Goal: Task Accomplishment & Management: Manage account settings

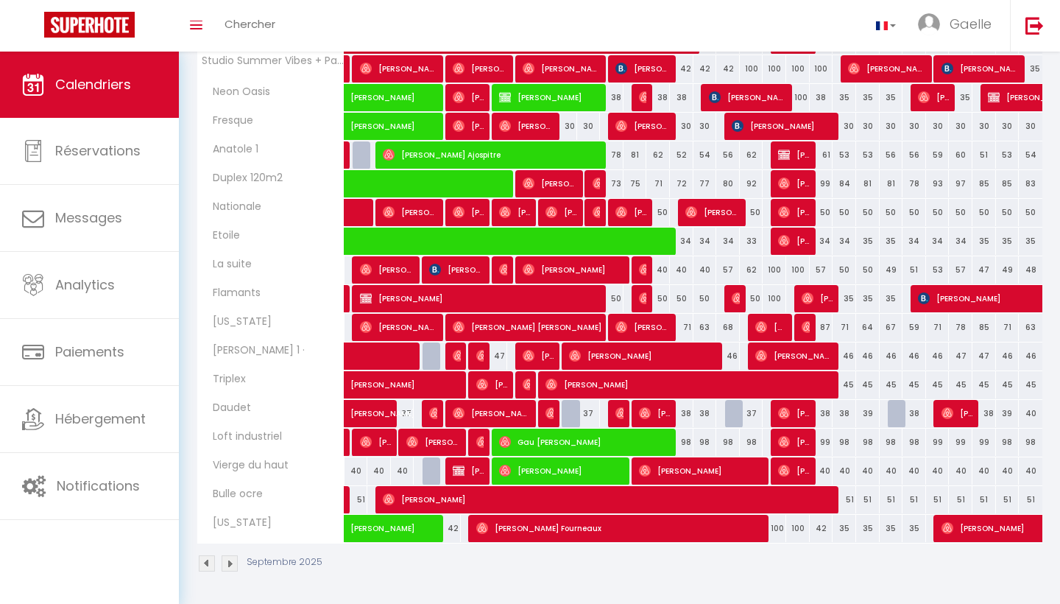
scroll to position [337, 0]
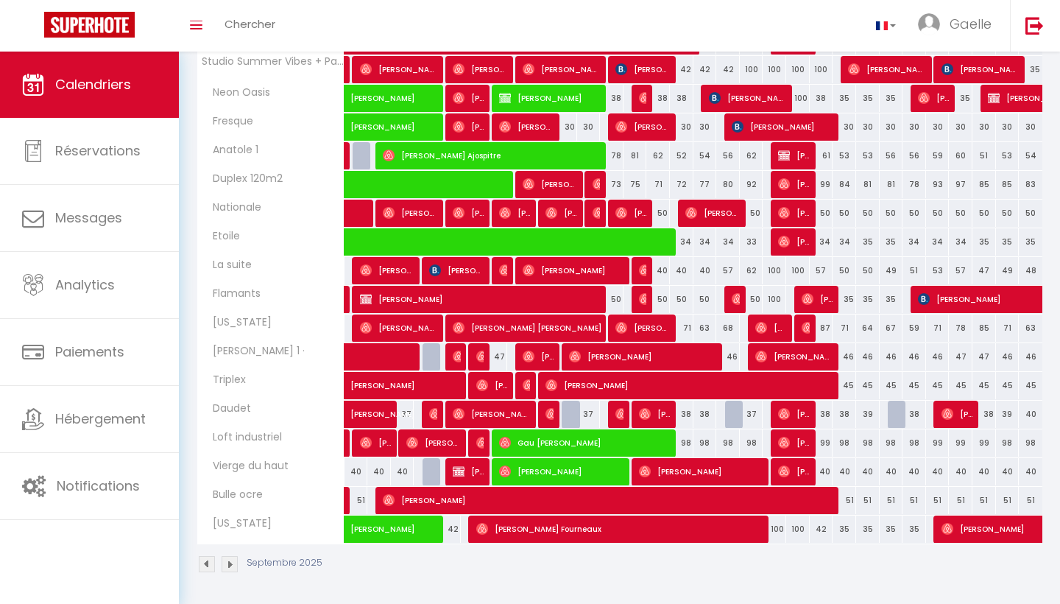
click at [562, 421] on div at bounding box center [574, 414] width 24 height 28
type input "38"
type input "Mer 10 Septembre 2025"
type input "Jeu 11 Septembre 2025"
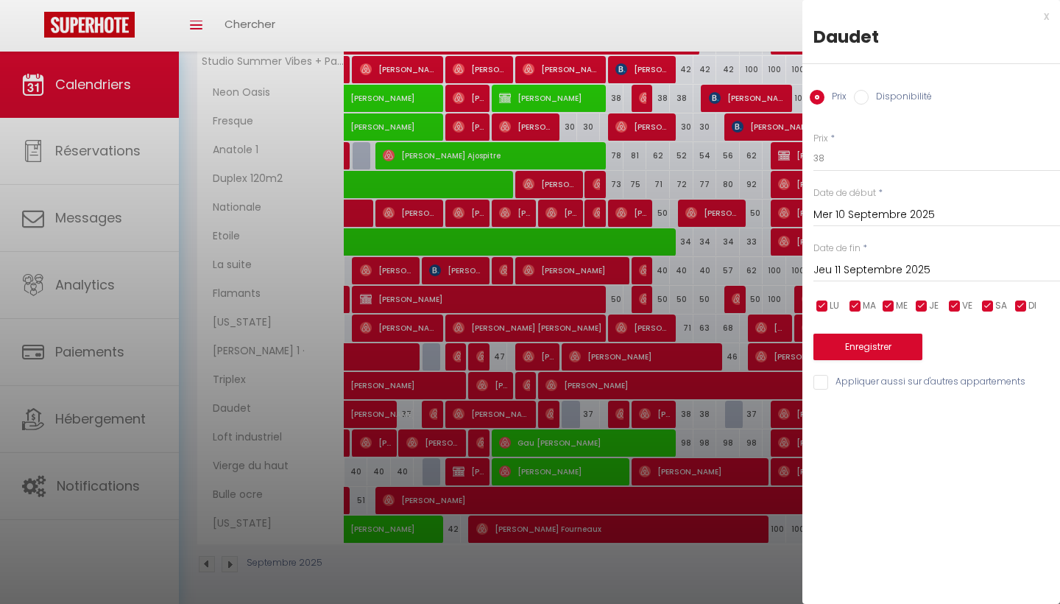
click at [596, 414] on div at bounding box center [530, 302] width 1060 height 604
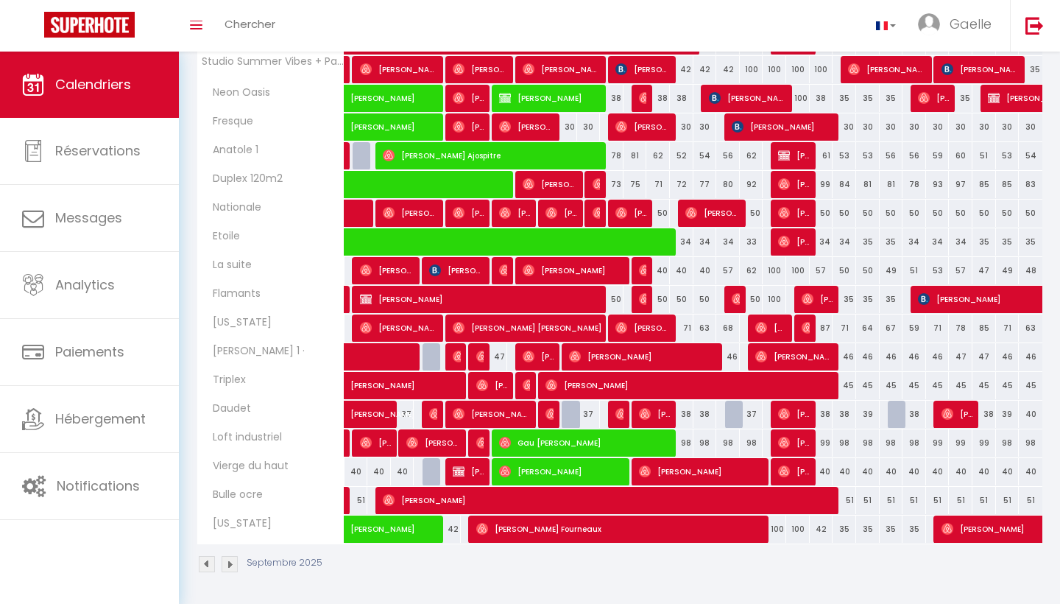
click at [590, 419] on div "37" at bounding box center [589, 413] width 24 height 27
type input "37"
type input "Jeu 11 Septembre 2025"
type input "Ven 12 Septembre 2025"
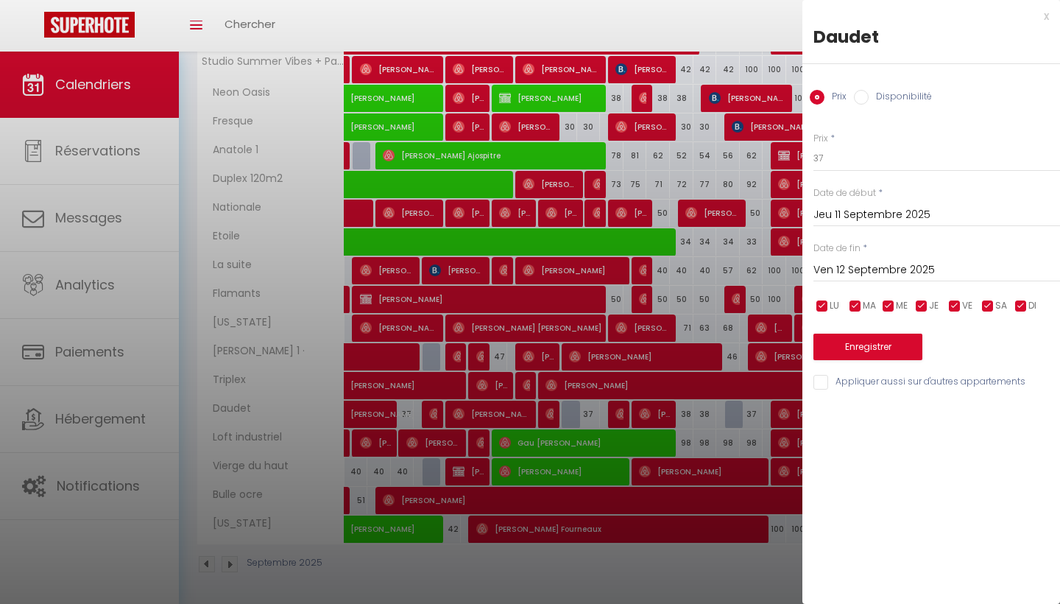
click at [607, 419] on div at bounding box center [530, 302] width 1060 height 604
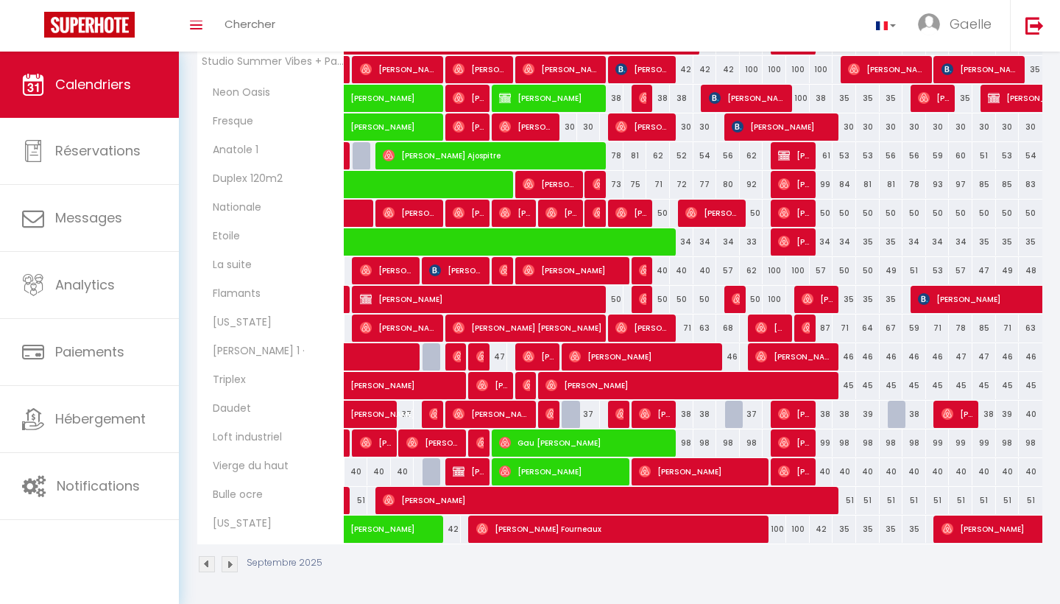
click at [621, 414] on img at bounding box center [621, 414] width 12 height 12
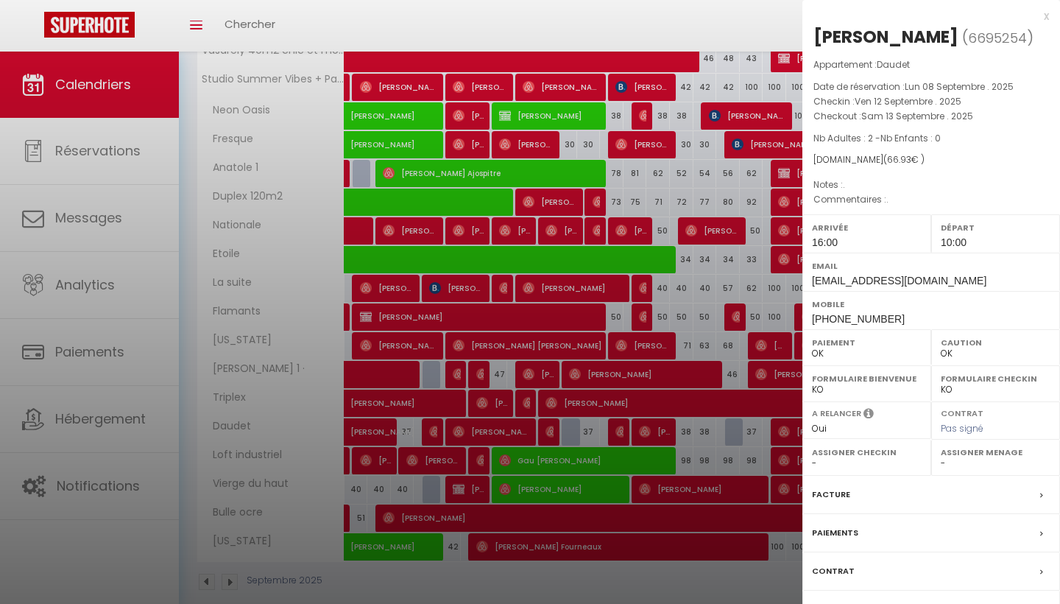
scroll to position [327, 0]
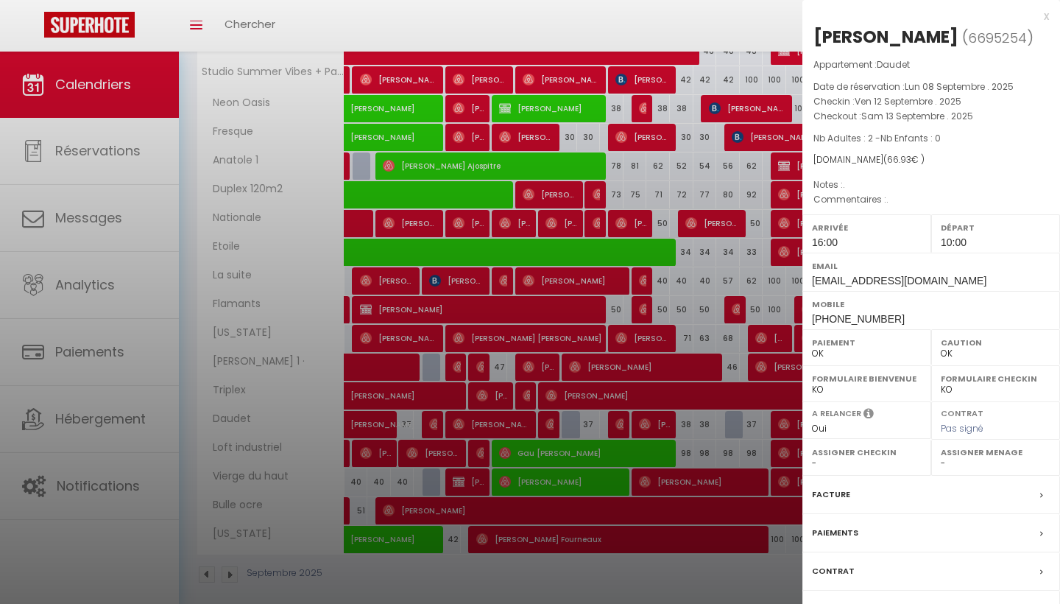
click at [156, 229] on div at bounding box center [530, 302] width 1060 height 604
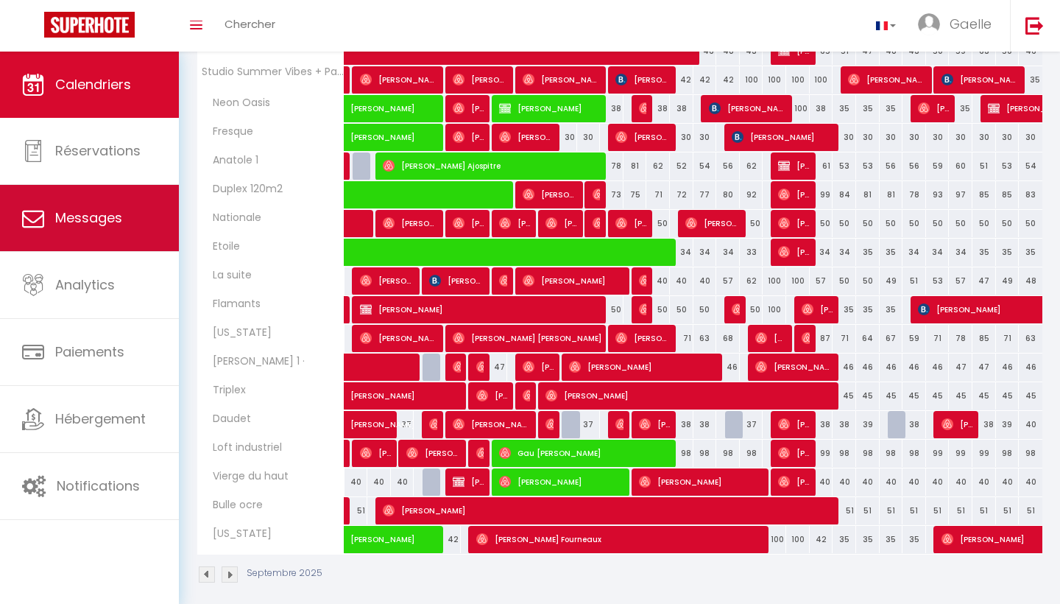
click at [154, 229] on link "Messages" at bounding box center [89, 218] width 179 height 66
select select "message"
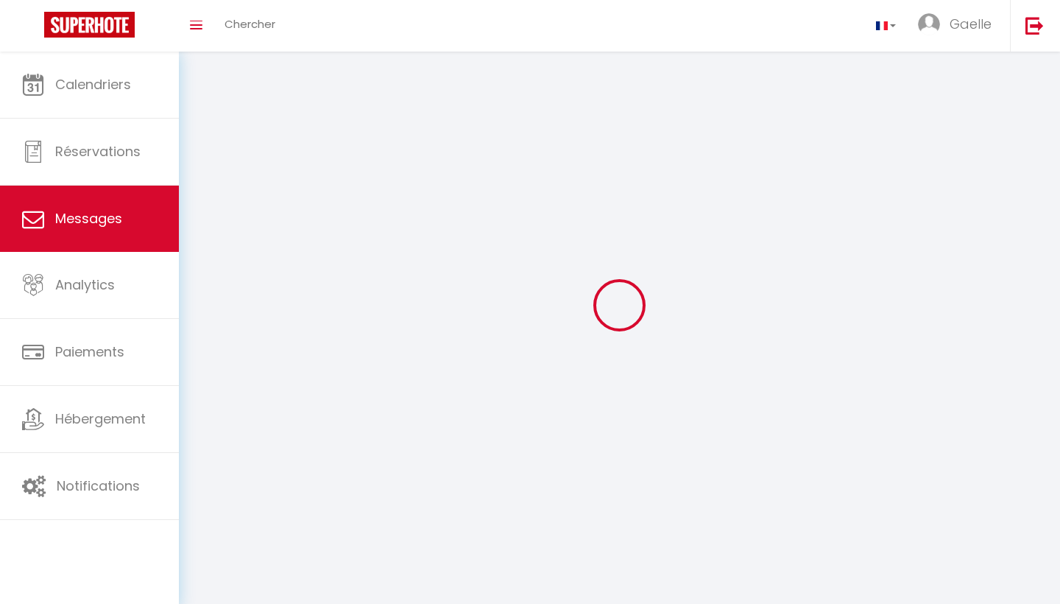
click at [155, 228] on link "Messages" at bounding box center [89, 219] width 179 height 66
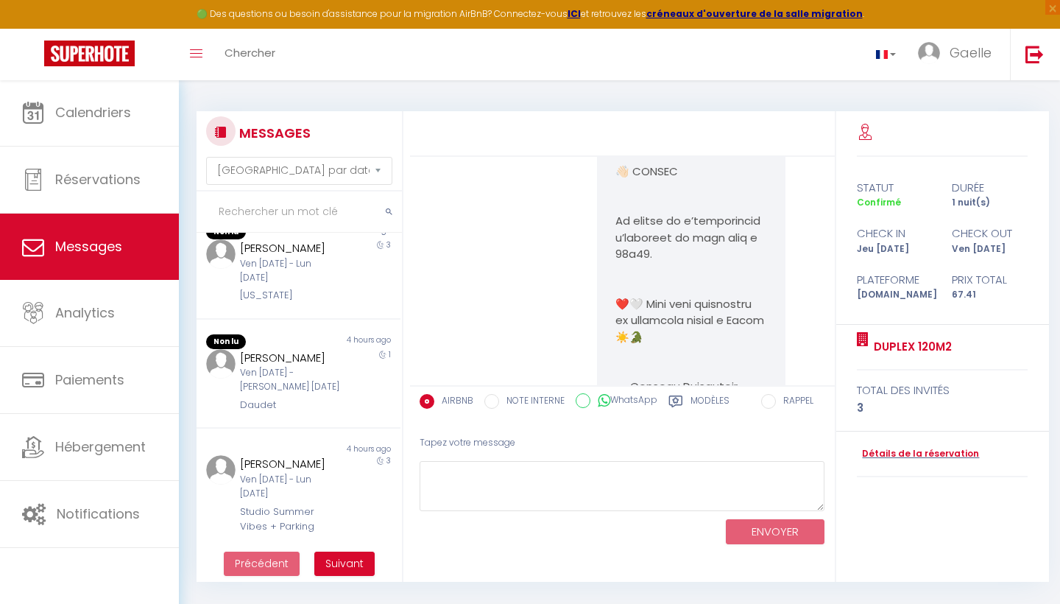
scroll to position [480, 0]
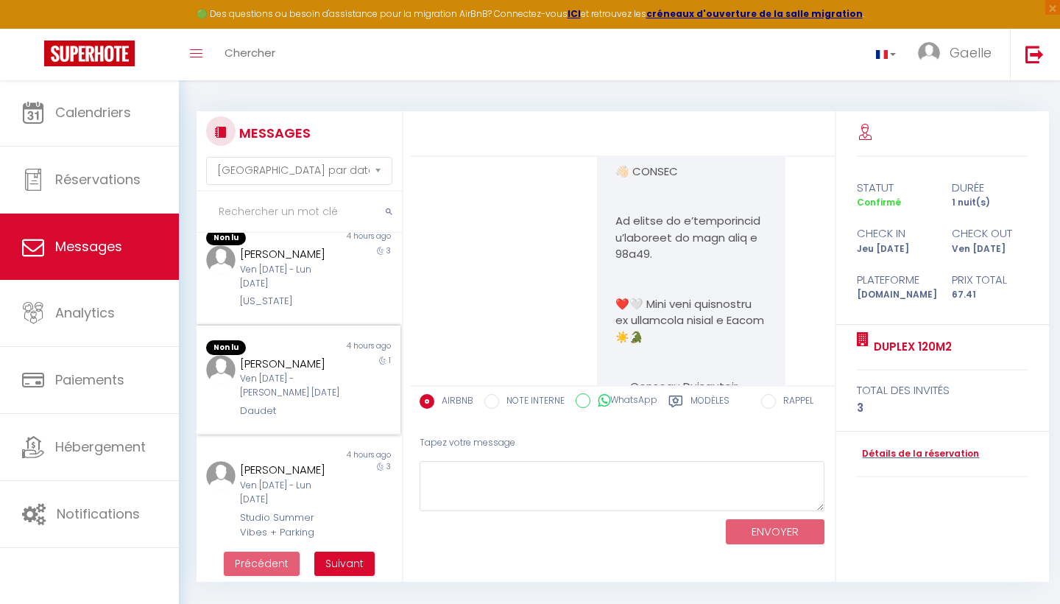
click at [264, 385] on div "Ven [DATE] - [PERSON_NAME] [DATE]" at bounding box center [289, 386] width 99 height 28
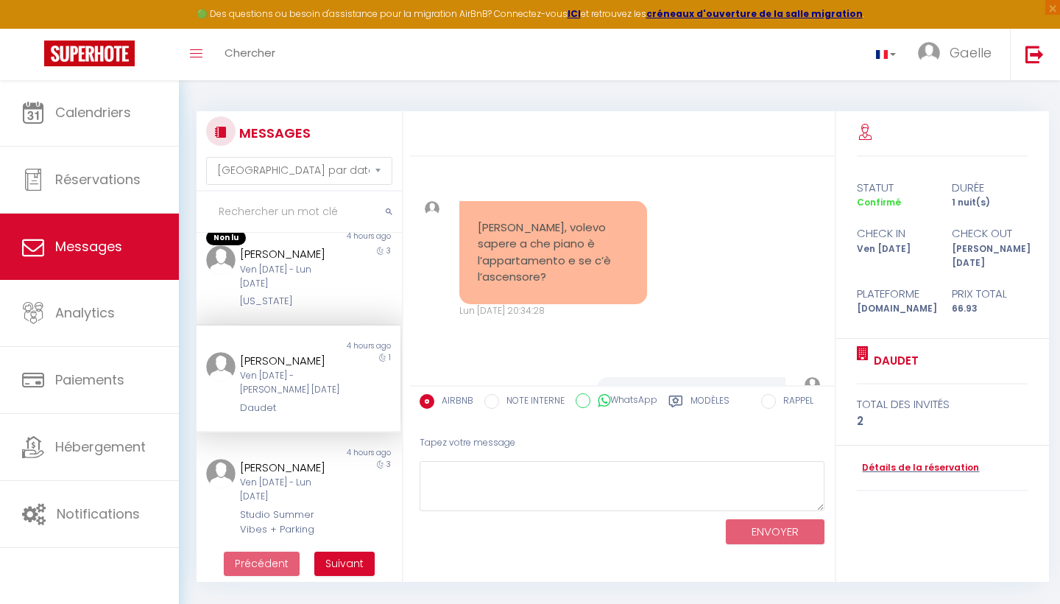
scroll to position [118, 0]
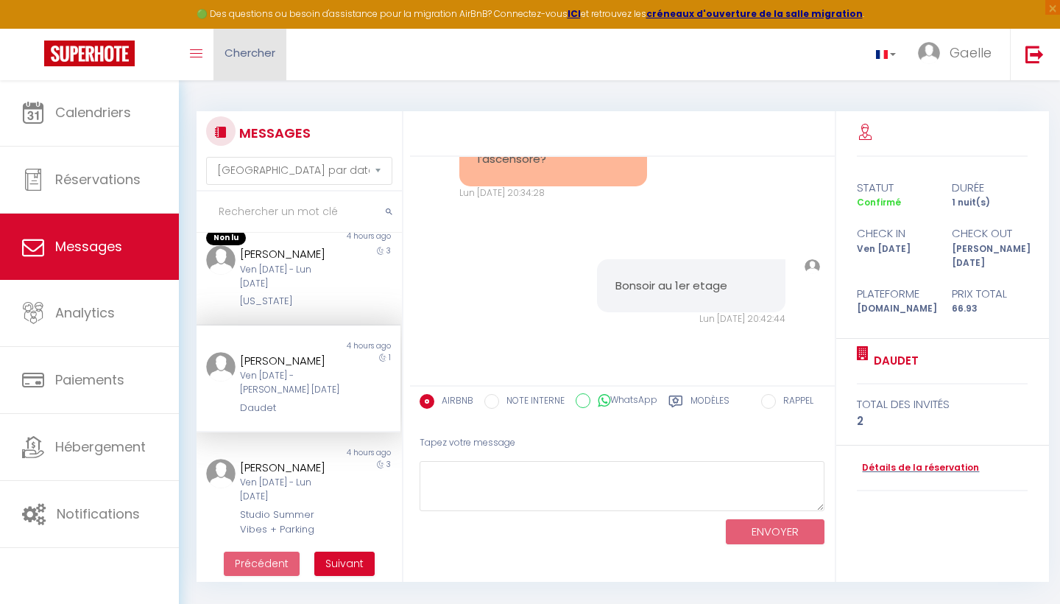
click at [255, 61] on link "Chercher" at bounding box center [249, 55] width 73 height 52
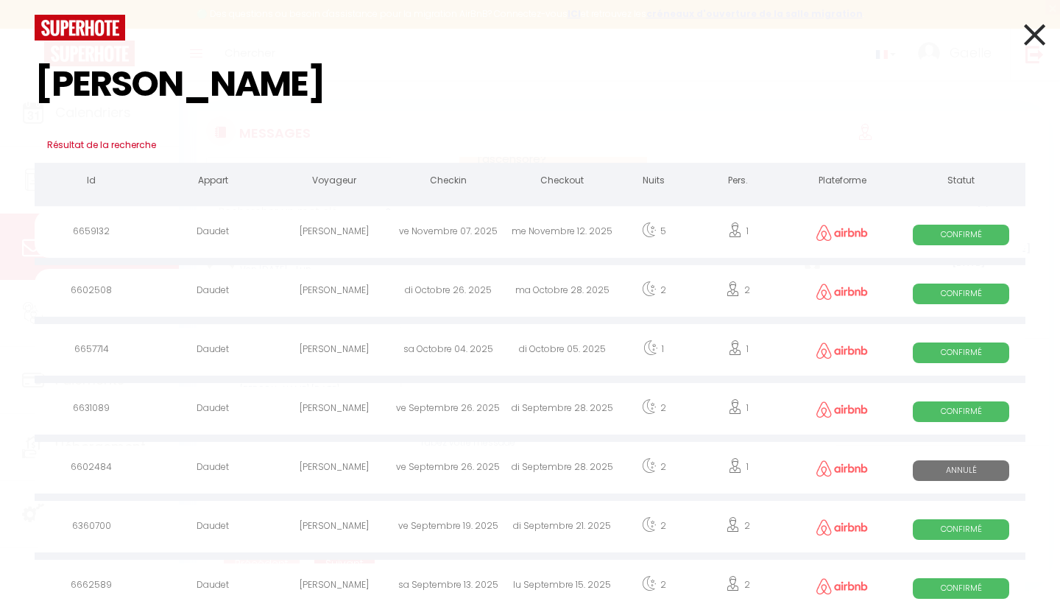
type input "[PERSON_NAME]"
click at [1042, 35] on icon at bounding box center [1034, 34] width 21 height 37
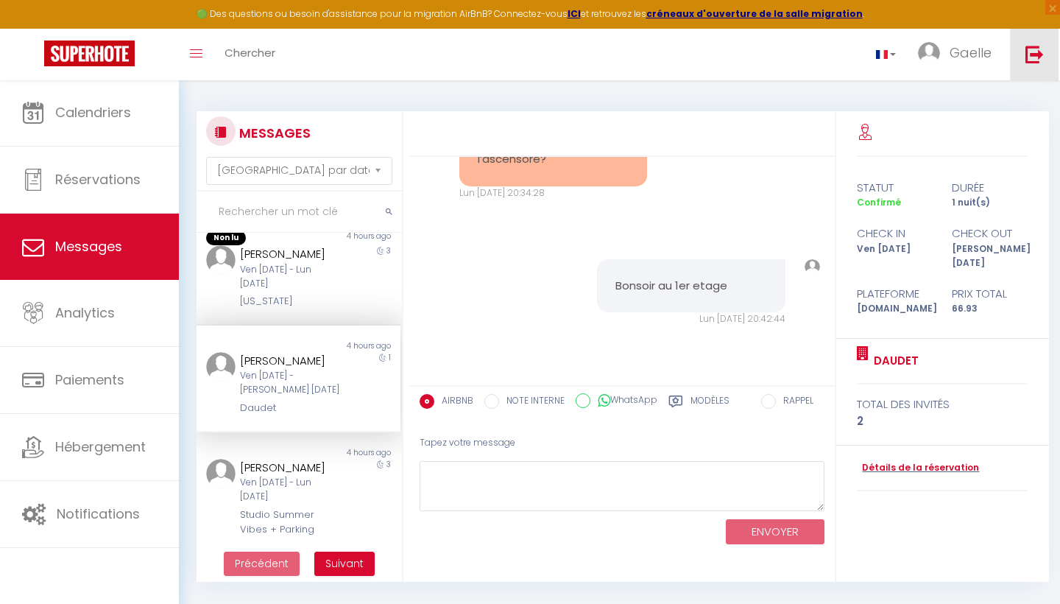
click at [1042, 35] on link at bounding box center [1034, 55] width 49 height 52
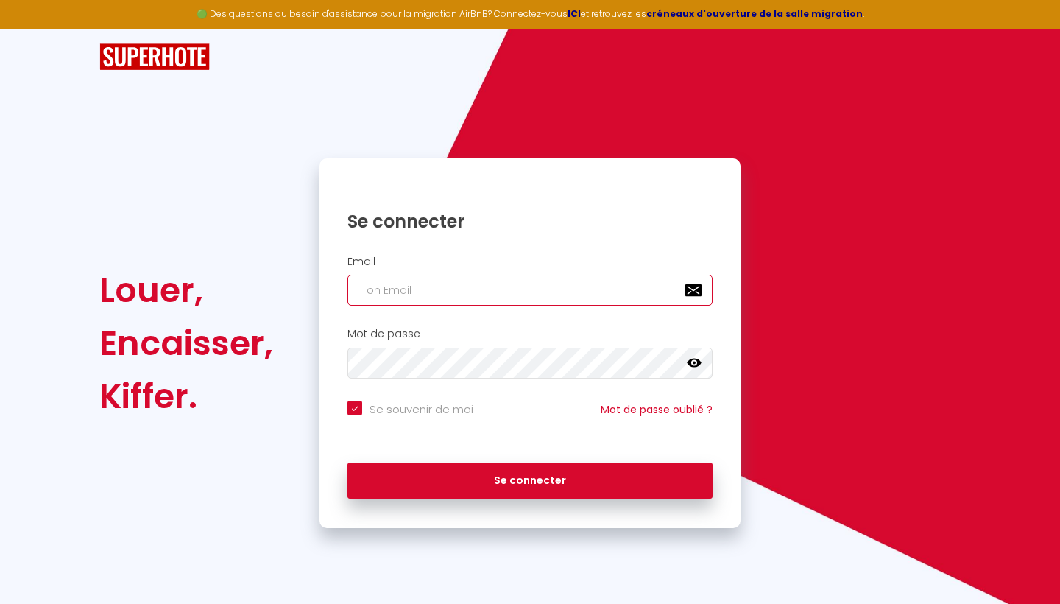
type input "[EMAIL_ADDRESS][DOMAIN_NAME]"
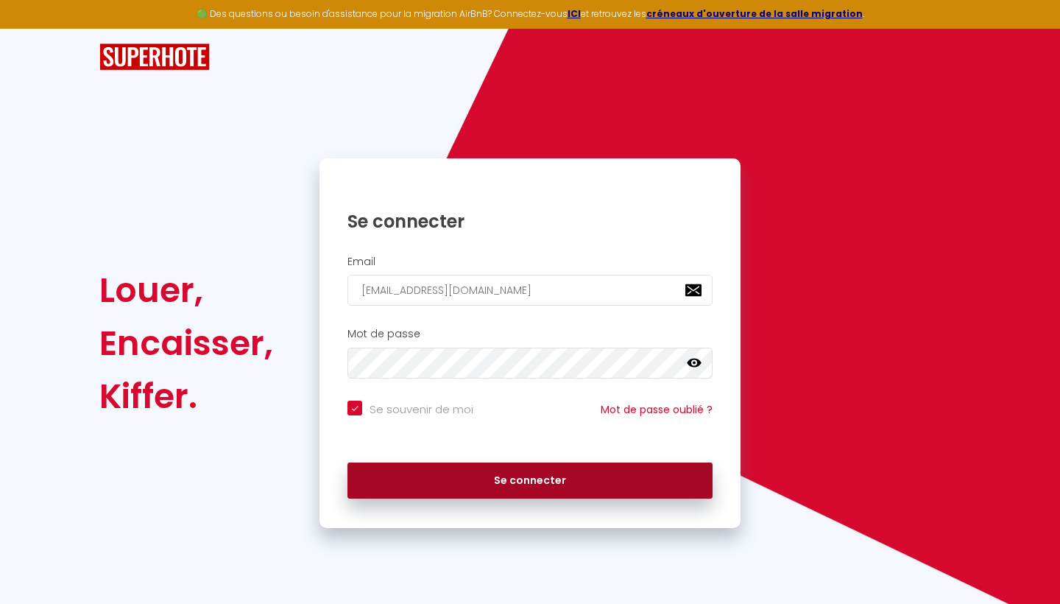
click at [515, 473] on button "Se connecter" at bounding box center [529, 480] width 365 height 37
checkbox input "true"
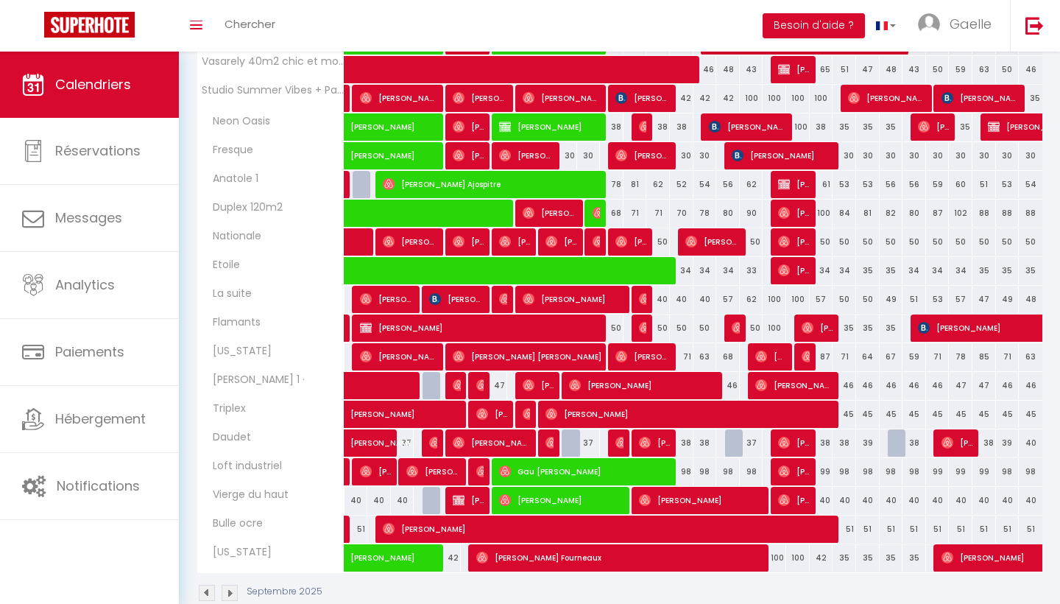
scroll to position [328, 0]
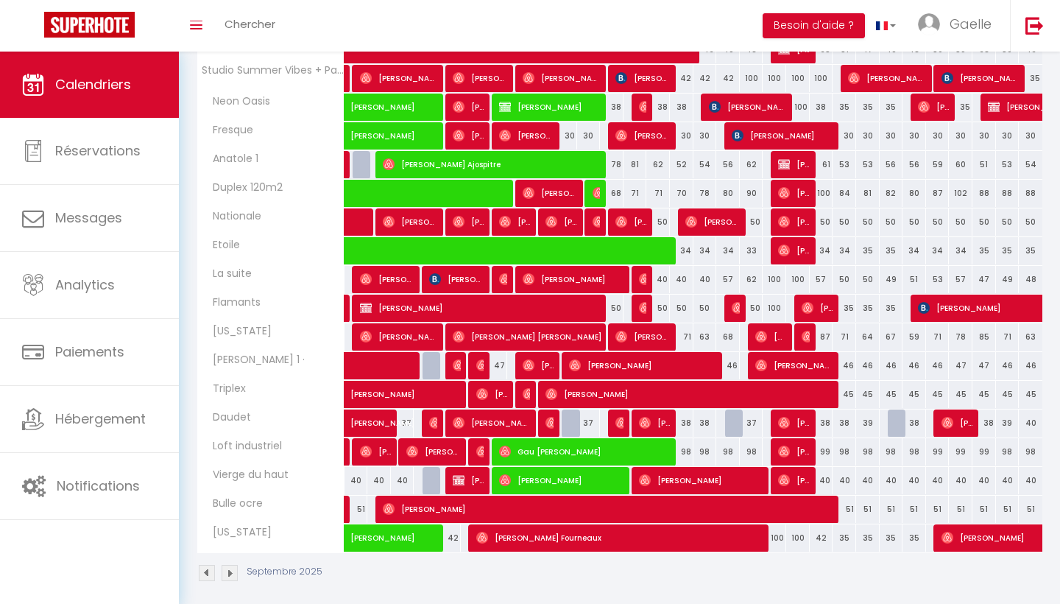
click at [618, 422] on img at bounding box center [621, 423] width 12 height 12
select select "OK"
select select "1"
select select "0"
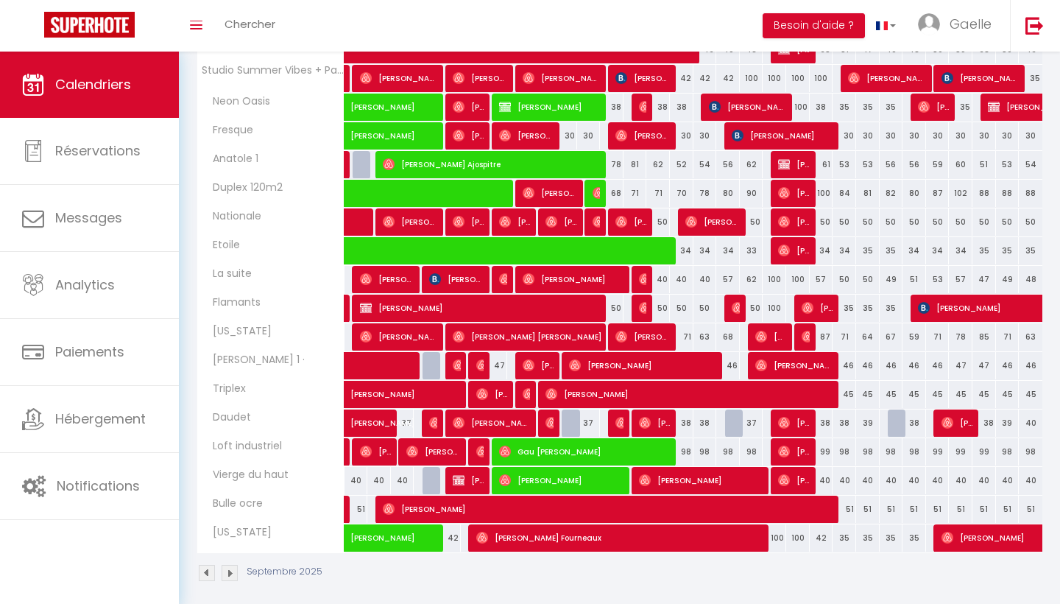
select select "1"
select select
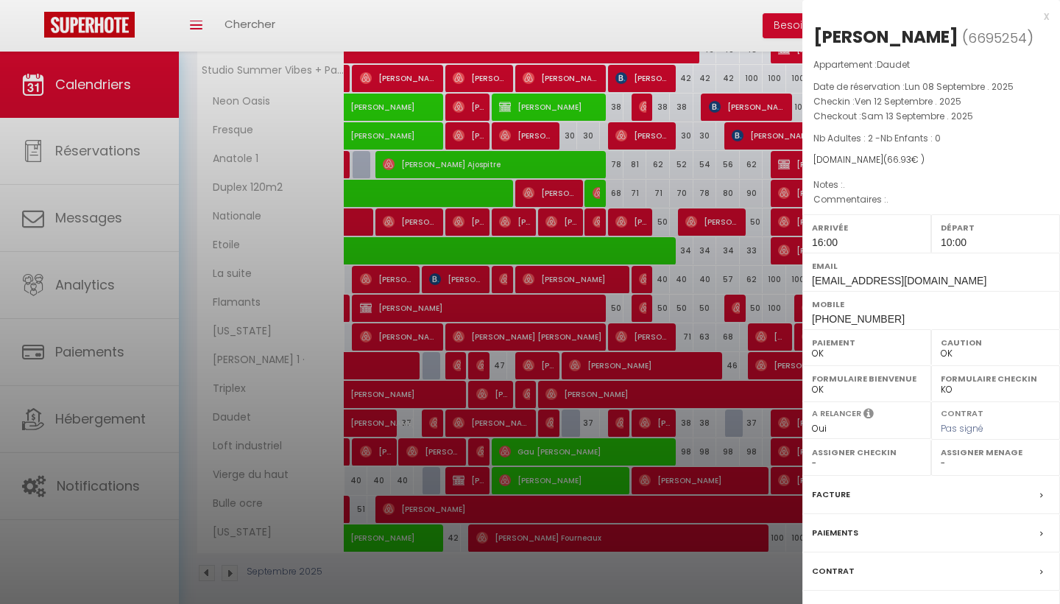
click at [637, 427] on div at bounding box center [530, 302] width 1060 height 604
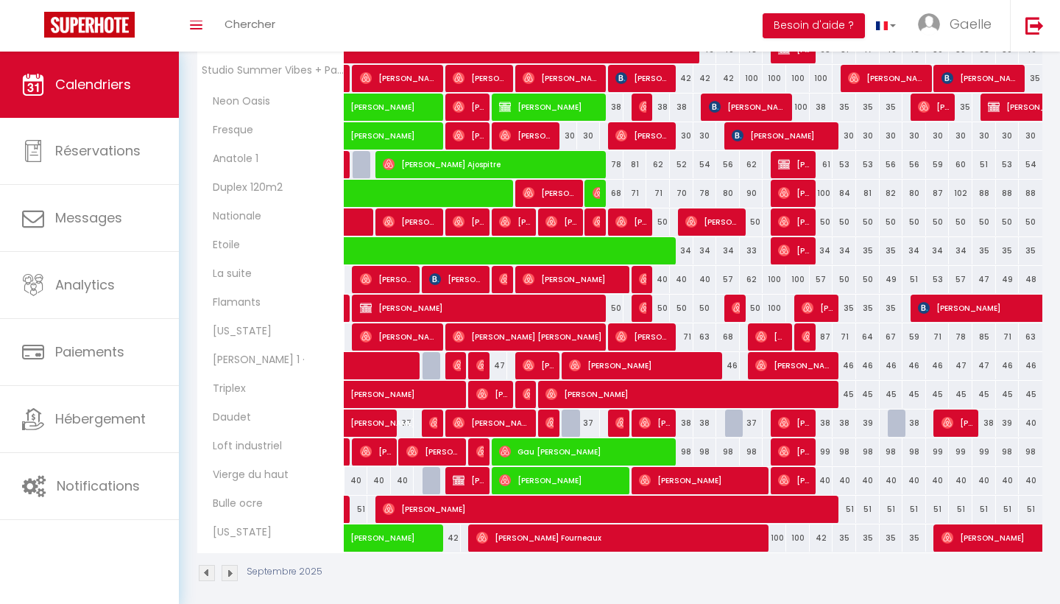
click at [638, 427] on div at bounding box center [644, 423] width 24 height 28
click at [638, 426] on div at bounding box center [644, 423] width 24 height 28
click at [649, 425] on img at bounding box center [645, 423] width 12 height 12
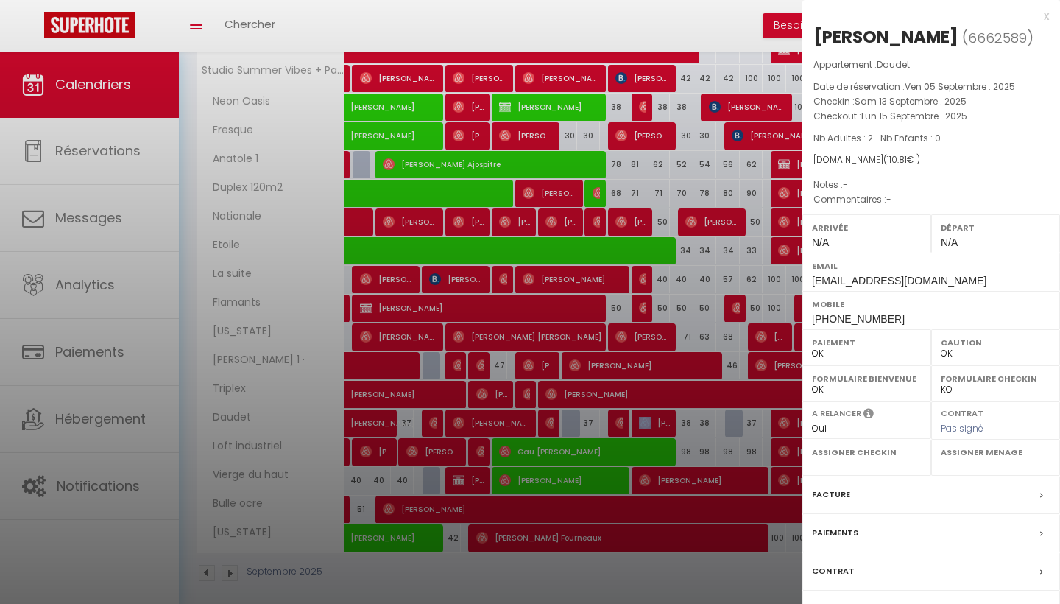
click at [627, 425] on div at bounding box center [530, 302] width 1060 height 604
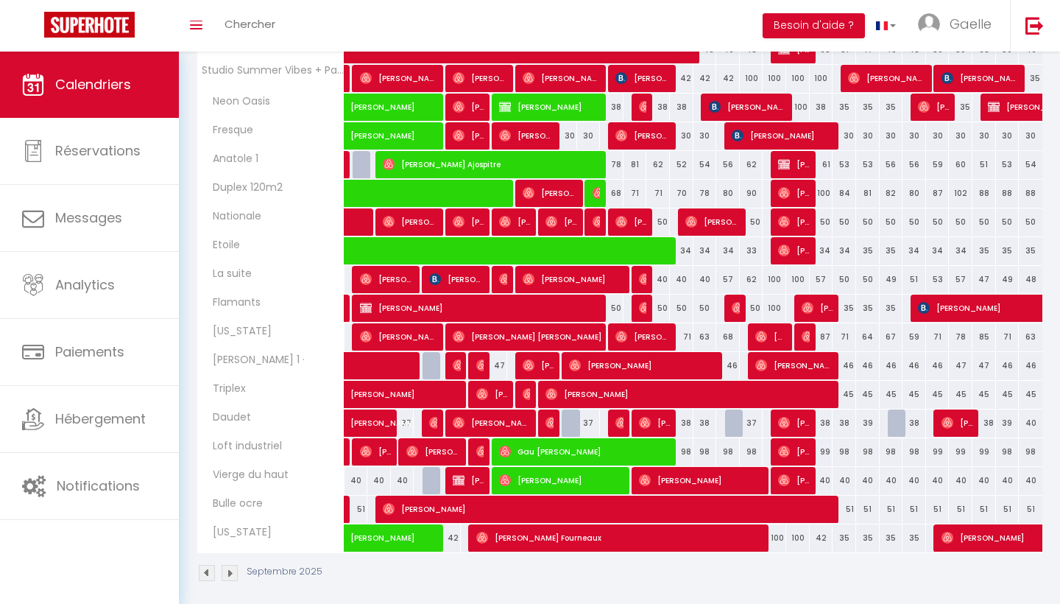
click at [623, 425] on img at bounding box center [621, 423] width 12 height 12
select select "1"
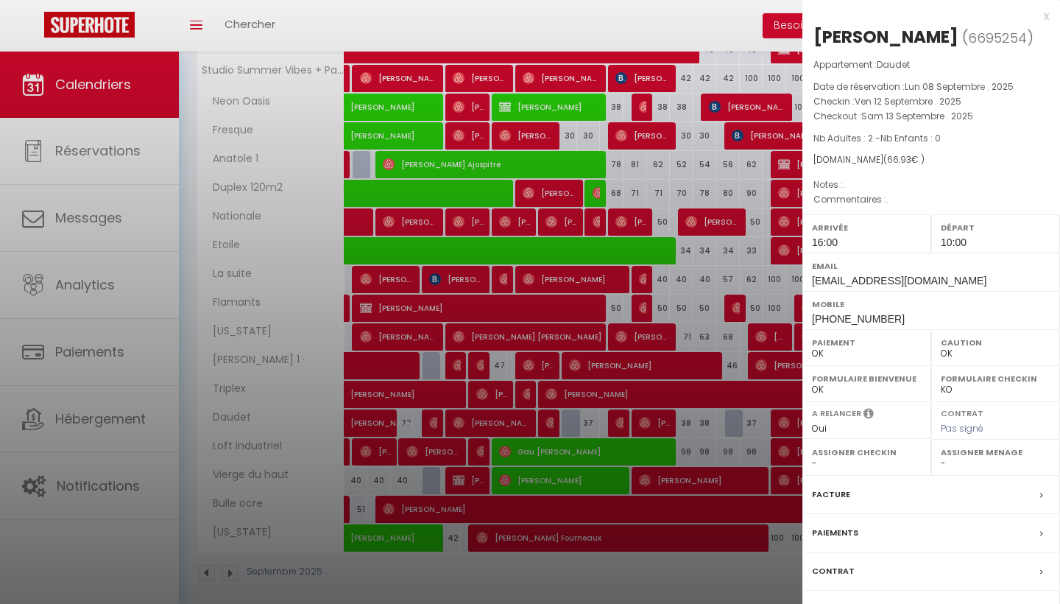
click at [603, 422] on div at bounding box center [530, 302] width 1060 height 604
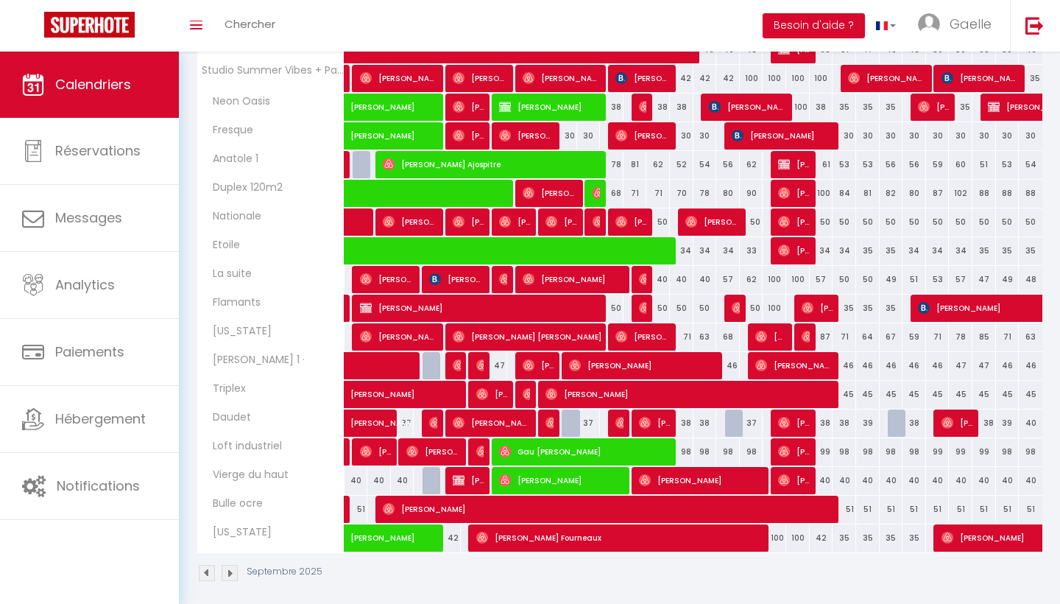
click at [603, 422] on div "38" at bounding box center [611, 422] width 24 height 27
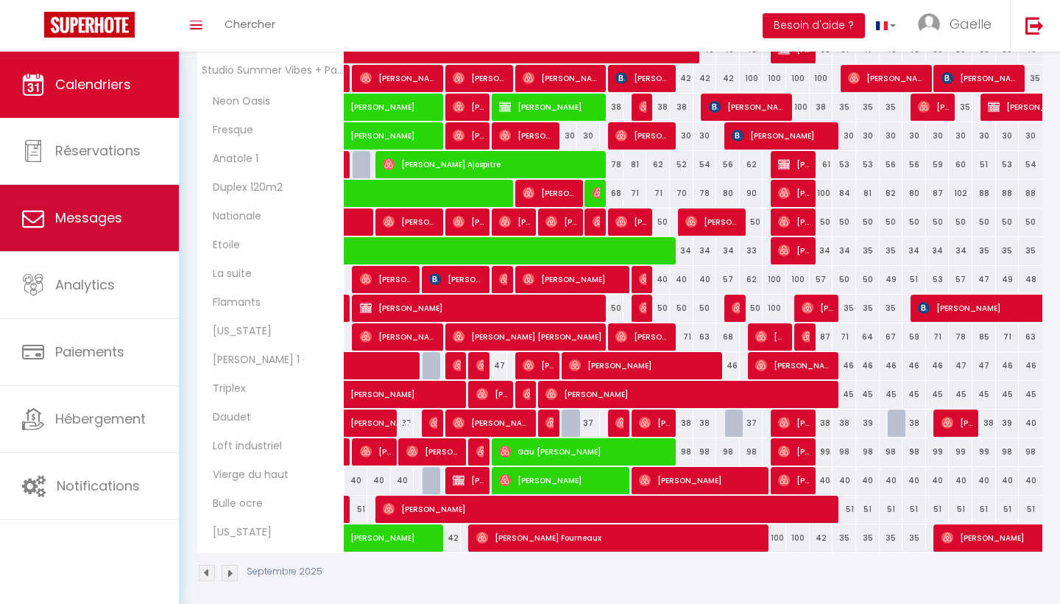
click at [26, 191] on link "Messages" at bounding box center [89, 218] width 179 height 66
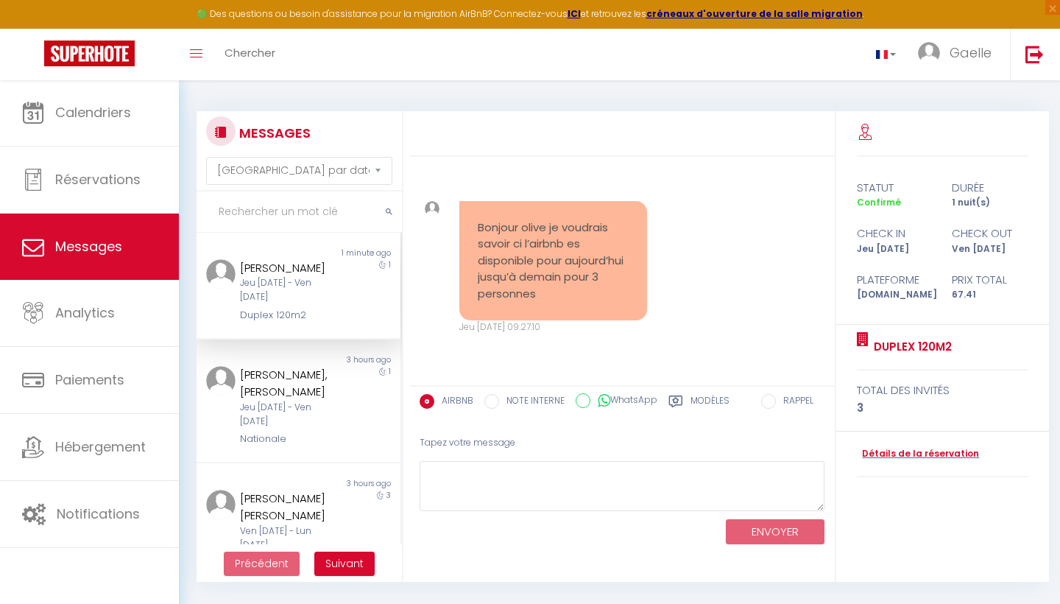
scroll to position [4953, 0]
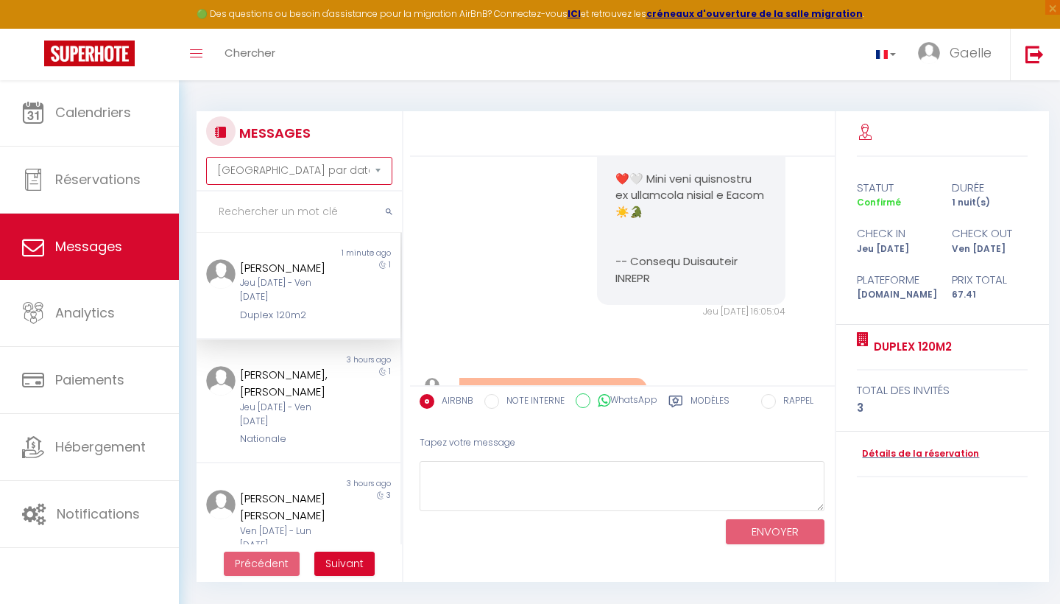
click at [315, 174] on select "Trier par date de réservation Trier par date de message" at bounding box center [299, 171] width 186 height 28
select select "booking"
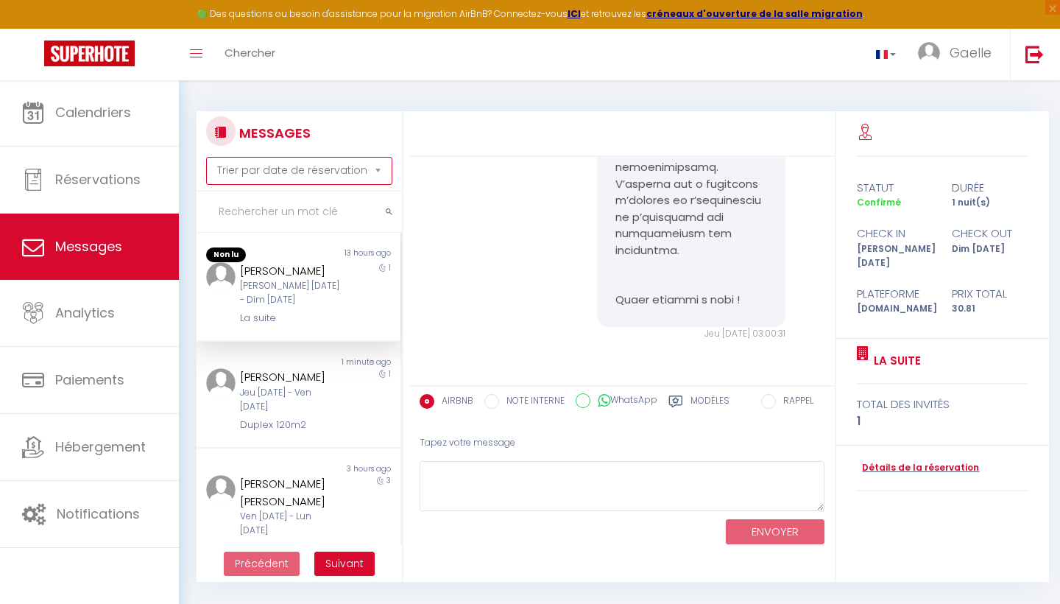
scroll to position [0, 0]
click at [296, 213] on input "text" at bounding box center [299, 211] width 205 height 41
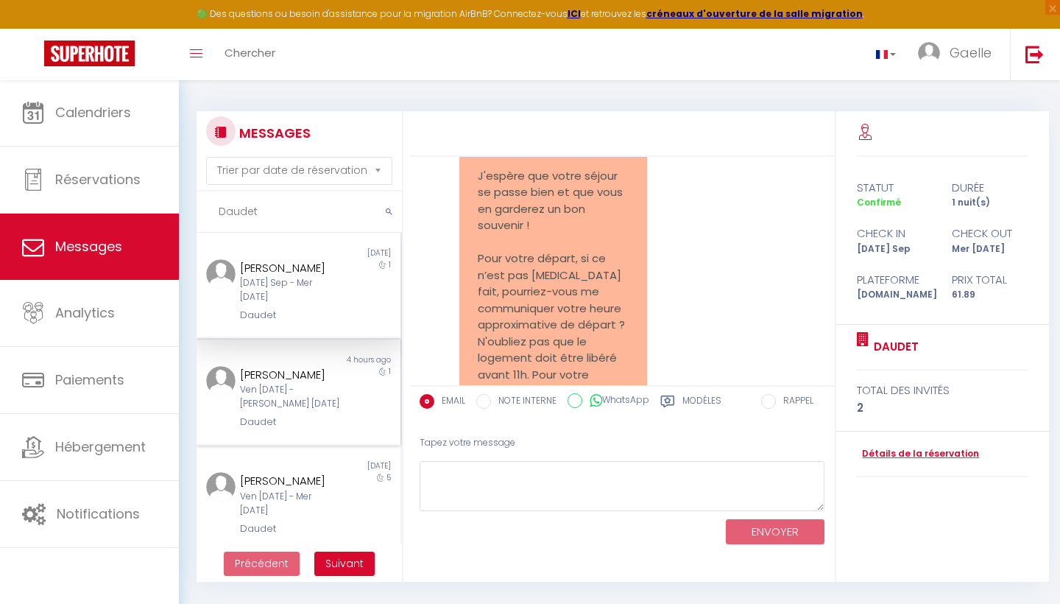
type input "Daudet"
click at [315, 377] on div "[PERSON_NAME]" at bounding box center [289, 375] width 99 height 18
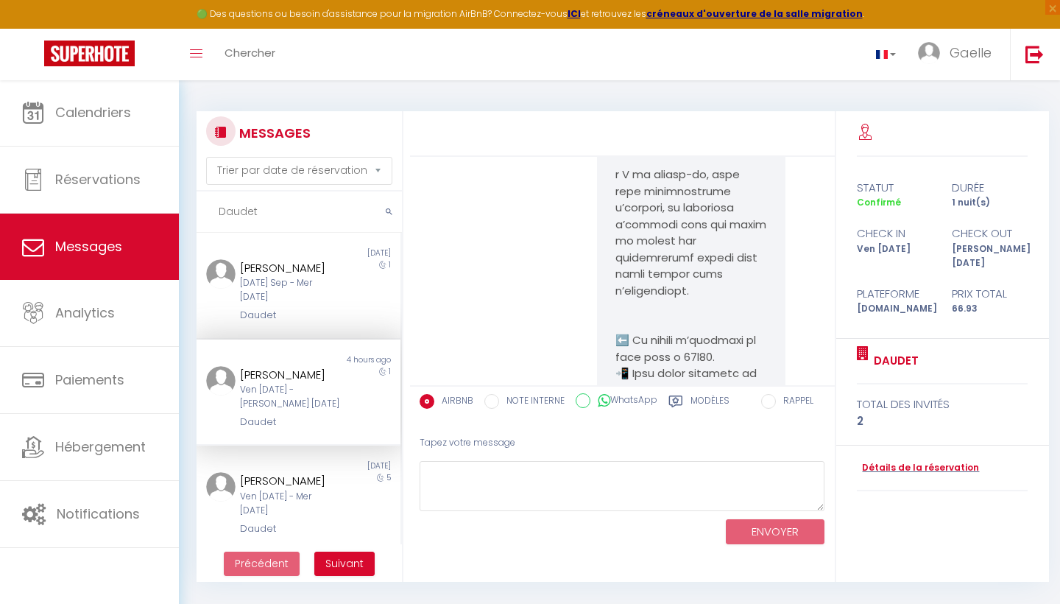
scroll to position [1052, 0]
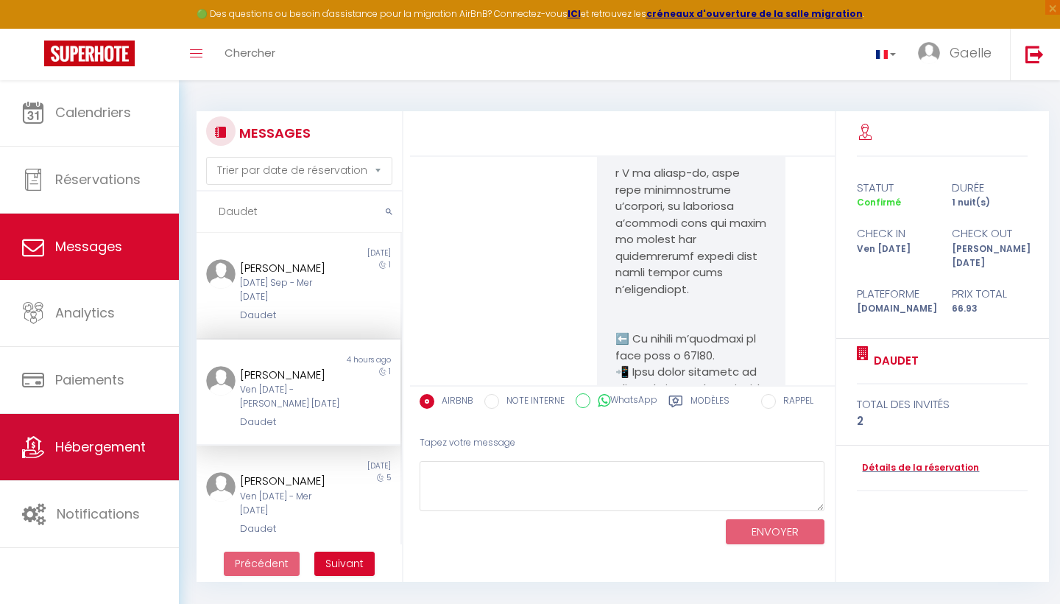
click at [98, 451] on span "Hébergement" at bounding box center [100, 446] width 91 height 18
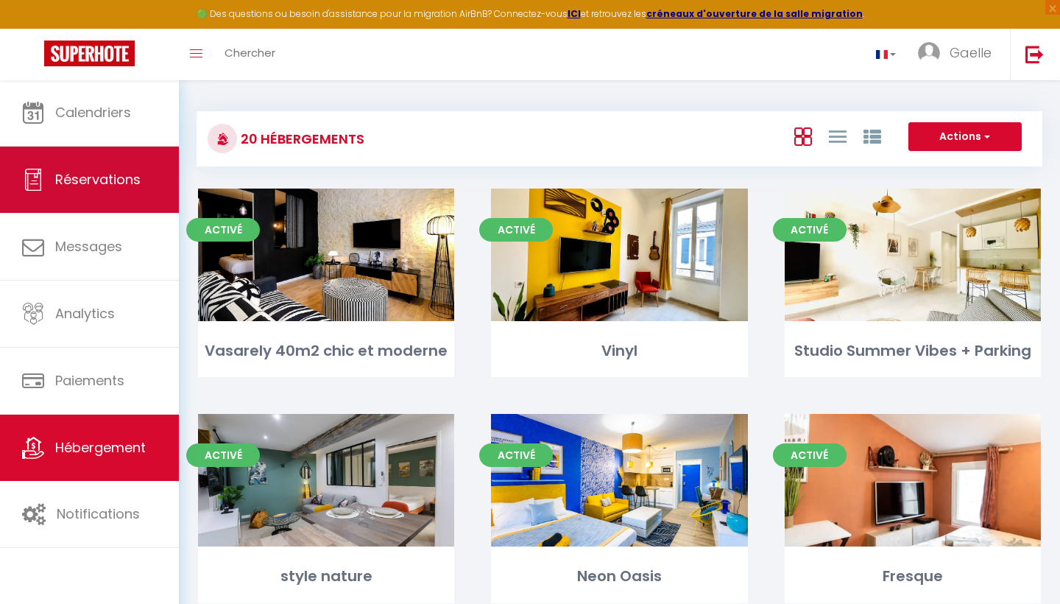
click at [109, 196] on link "Réservations" at bounding box center [89, 179] width 179 height 66
select select "not_cancelled"
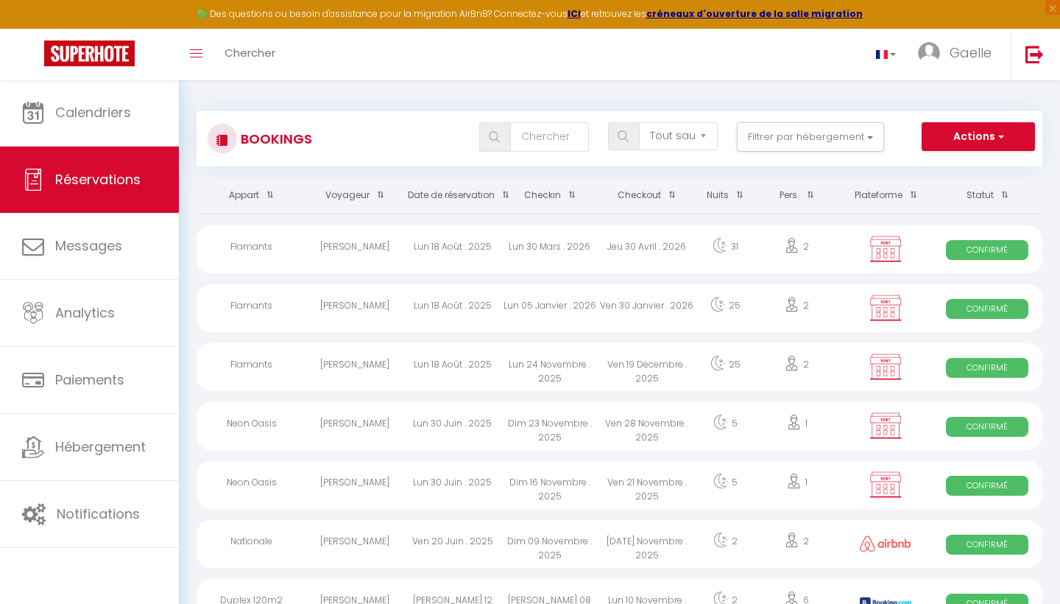
click at [1002, 138] on span "button" at bounding box center [999, 136] width 9 height 15
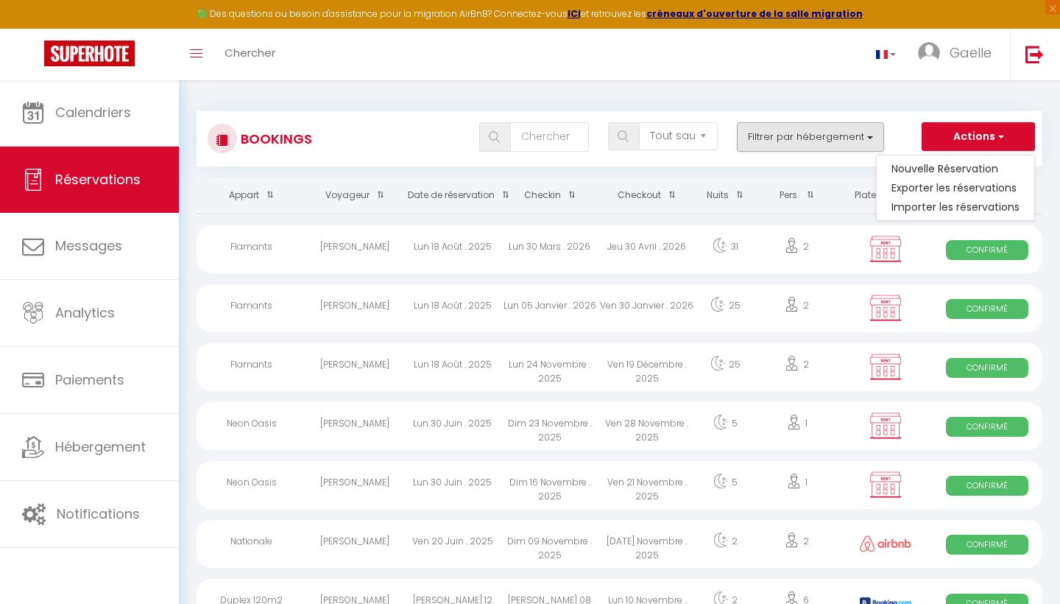
click at [882, 135] on button "Filtrer par hébergement" at bounding box center [810, 136] width 147 height 29
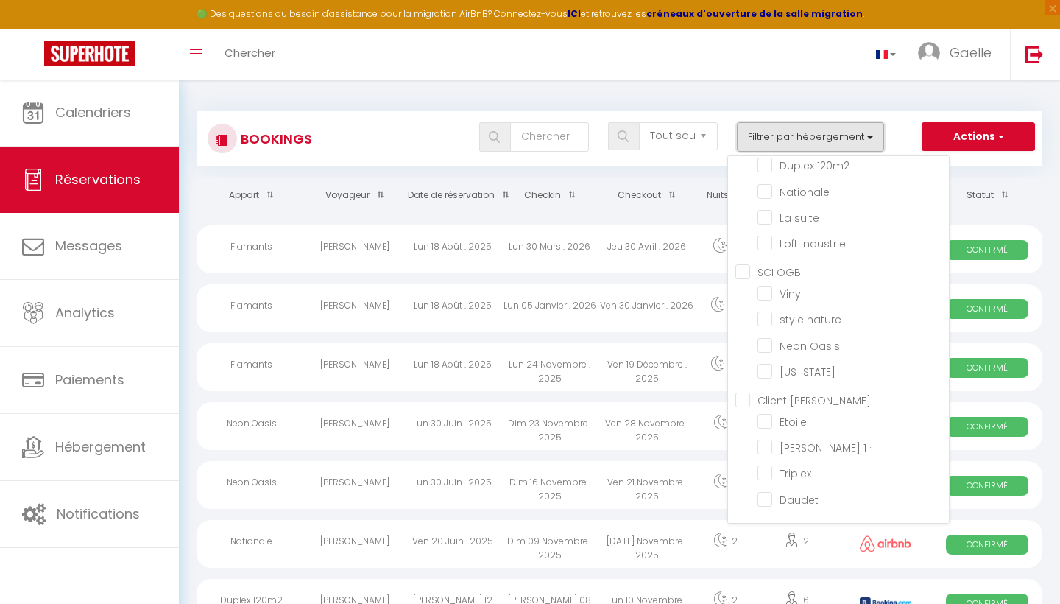
scroll to position [293, 0]
click at [742, 401] on Olivier "Client [PERSON_NAME]" at bounding box center [841, 399] width 213 height 15
checkbox Olivier "true"
checkbox input "false"
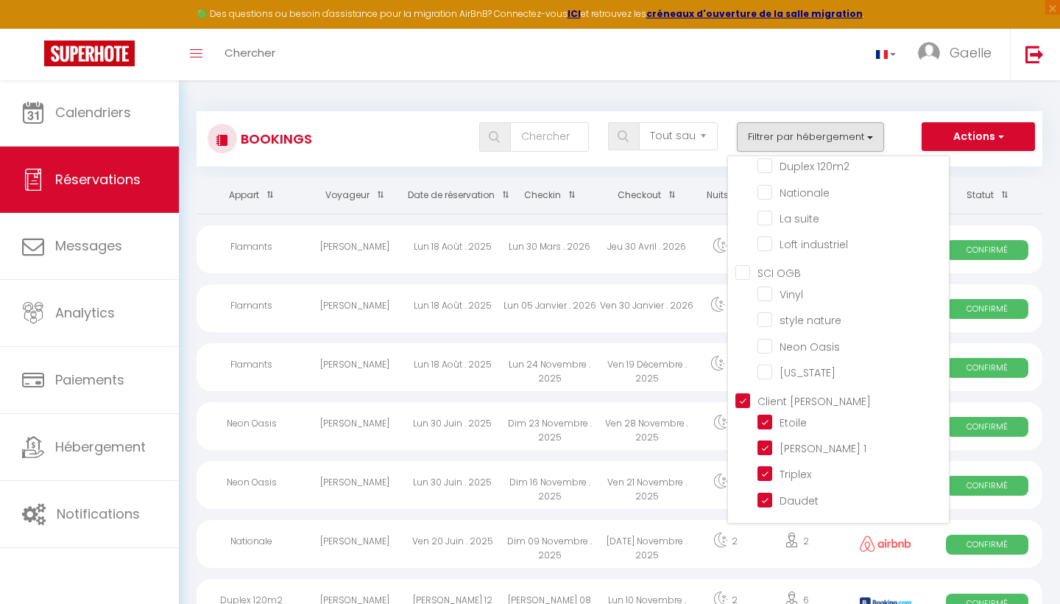
checkbox input "false"
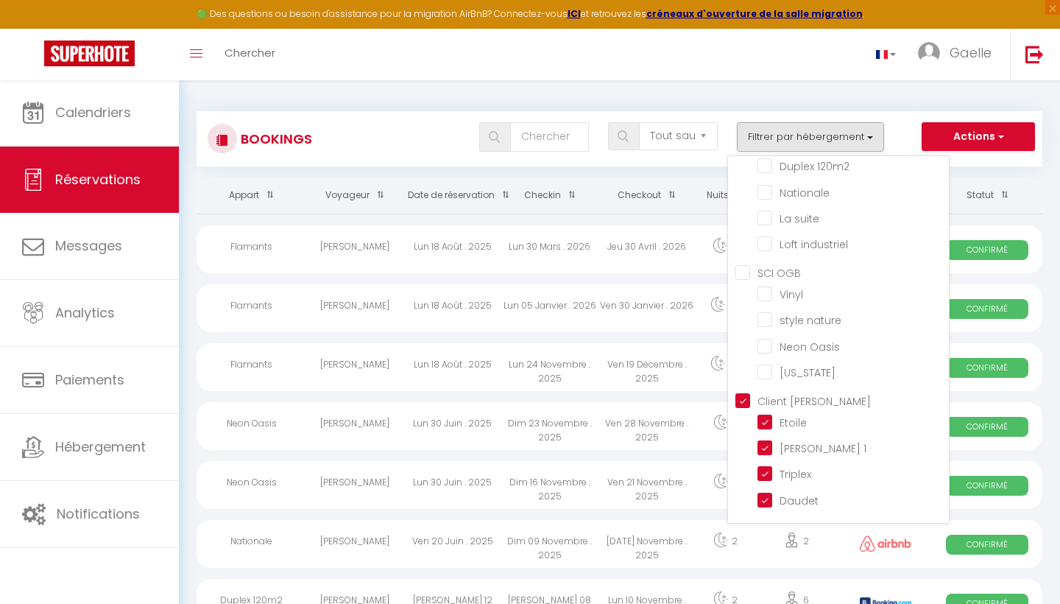
checkbox input "false"
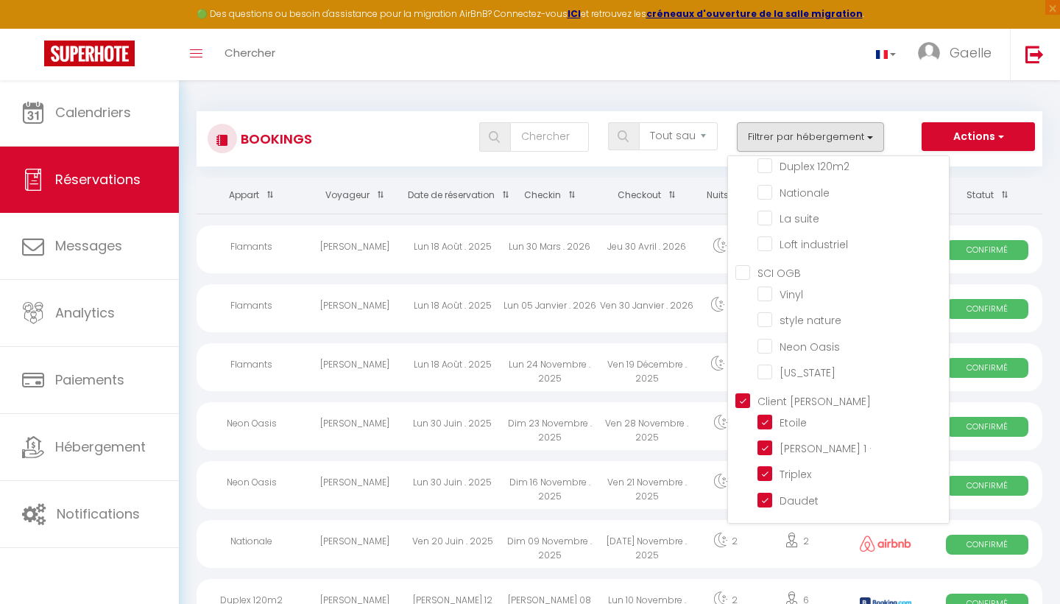
checkbox input "false"
checkbox input "true"
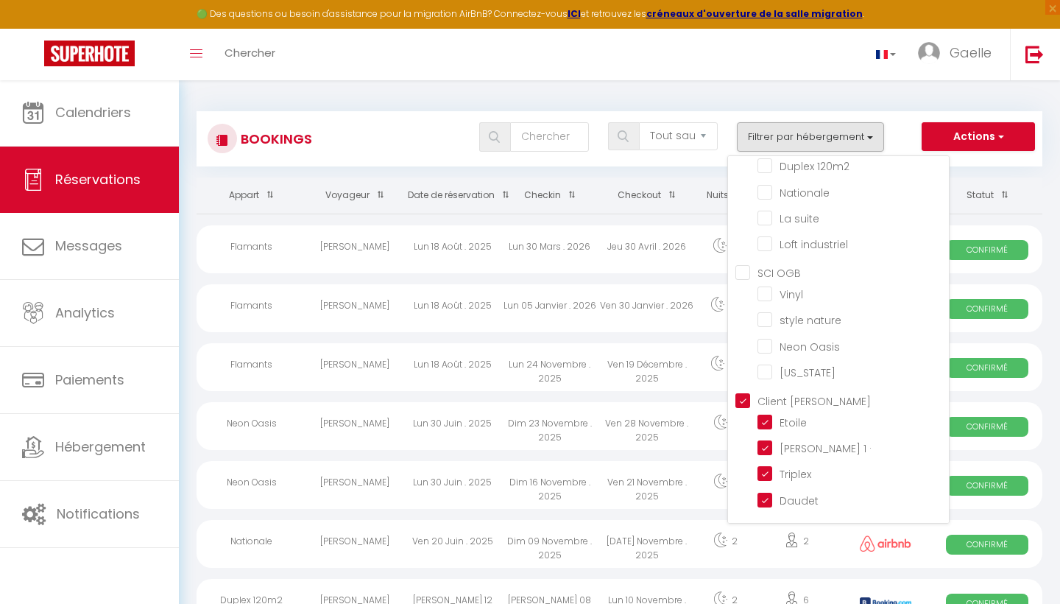
checkbox input "true"
checkbox input "false"
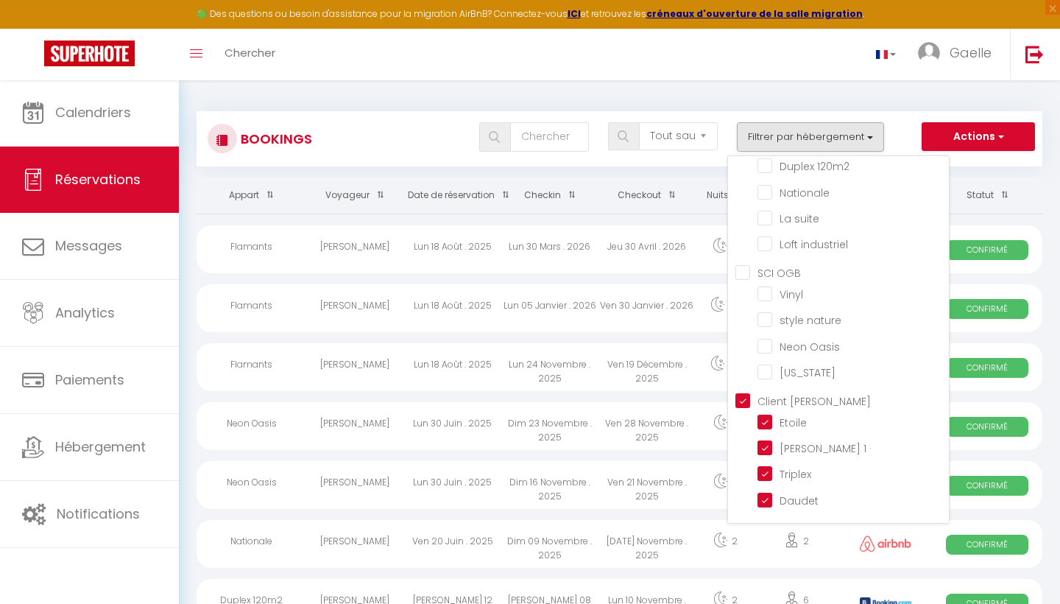
checkbox input "false"
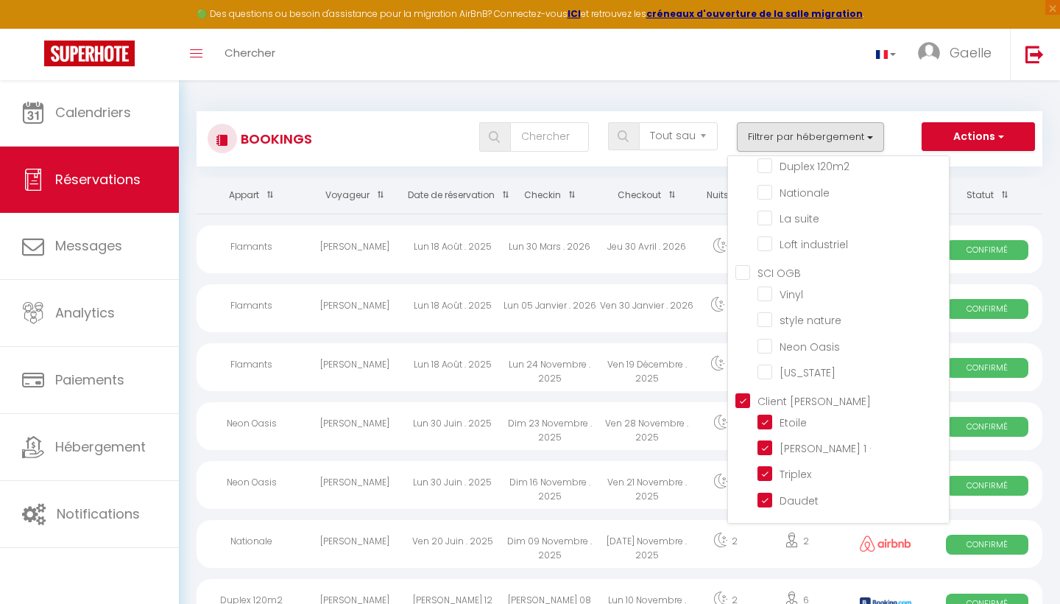
checkbox input "false"
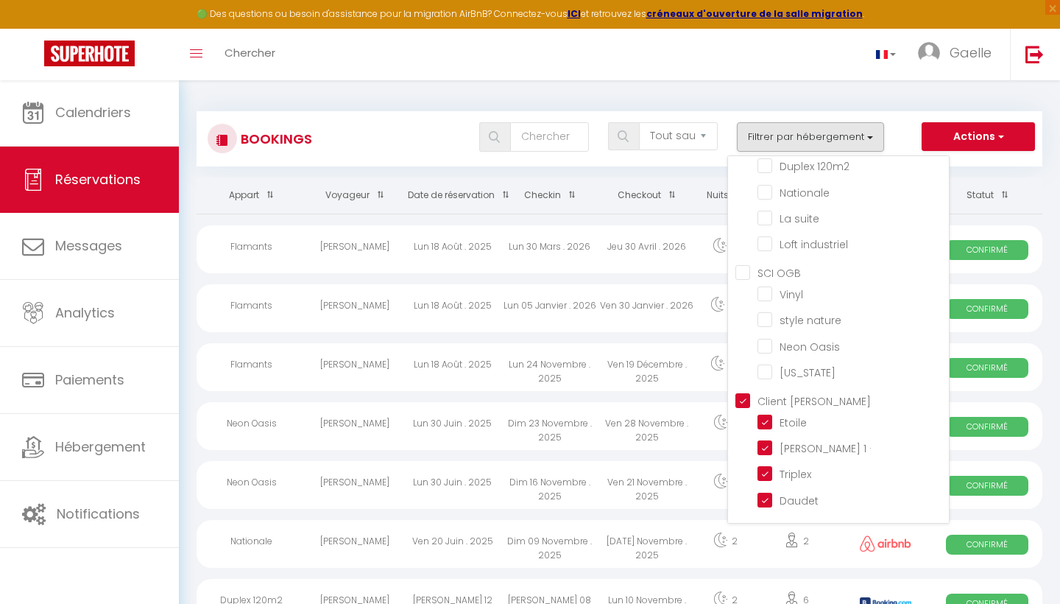
checkbox input "false"
click at [880, 114] on div "Bookings Tous les statuts Annulé Confirmé Non Confirmé Tout sauf annulé No Show…" at bounding box center [620, 138] width 846 height 55
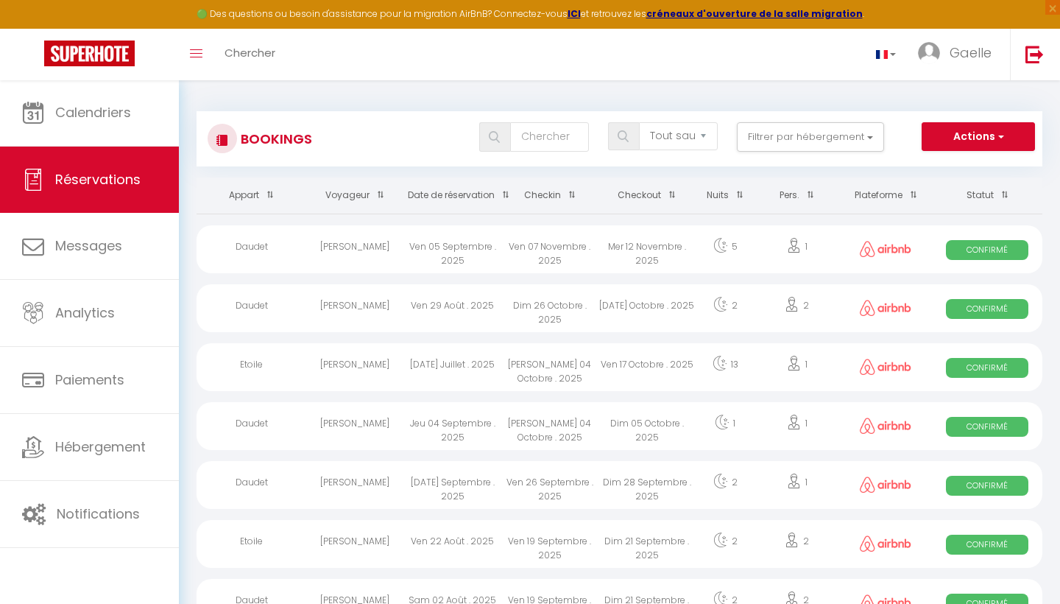
click at [531, 194] on th "Checkin" at bounding box center [549, 195] width 97 height 36
click at [570, 192] on span at bounding box center [568, 194] width 15 height 27
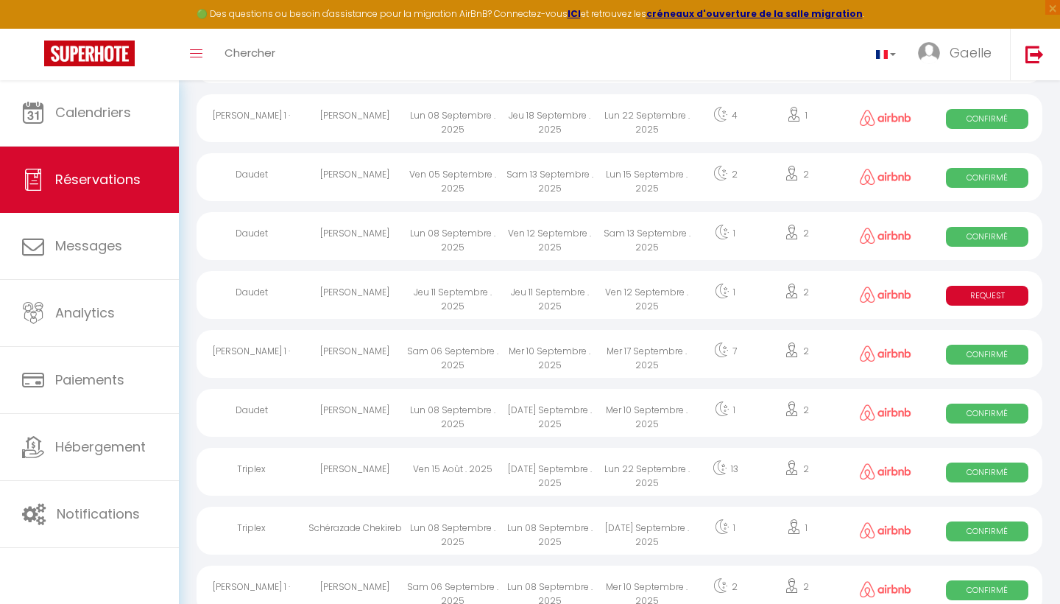
scroll to position [545, 0]
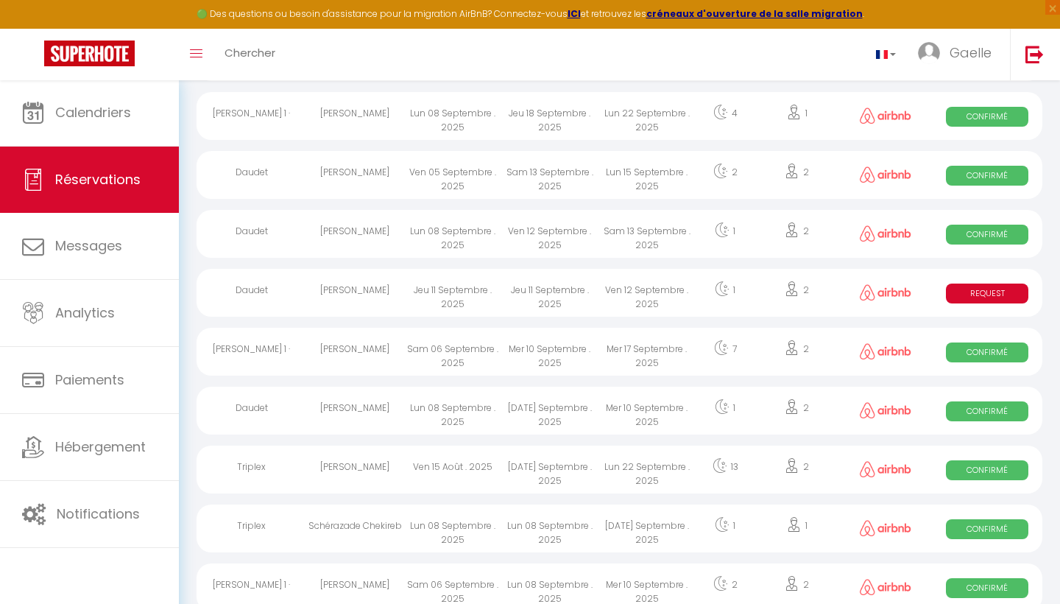
click at [989, 292] on span "Request" at bounding box center [987, 293] width 82 height 20
select select "KO"
select select "0"
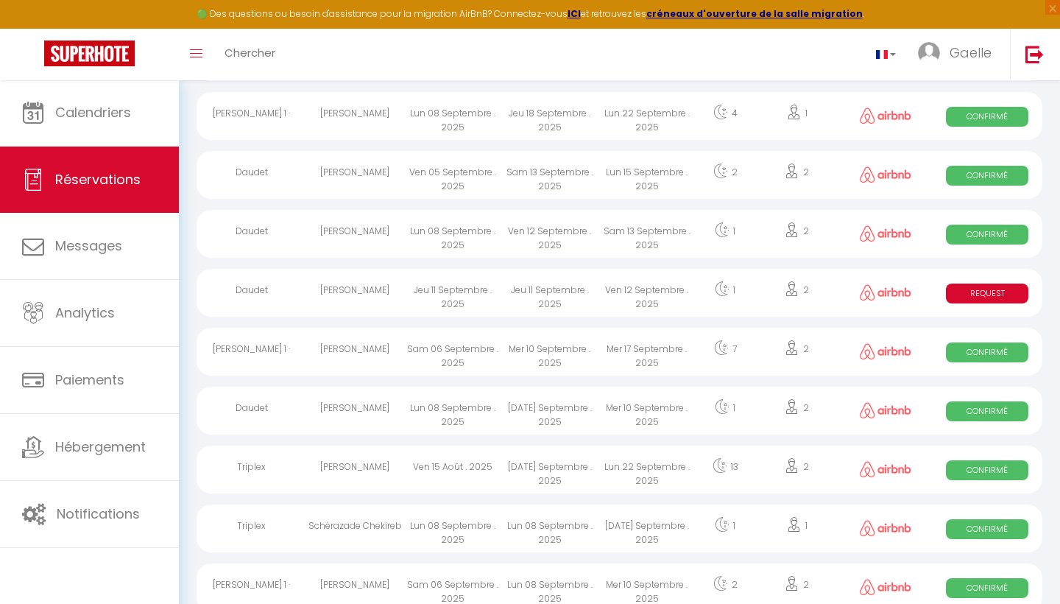
select select "1"
select select
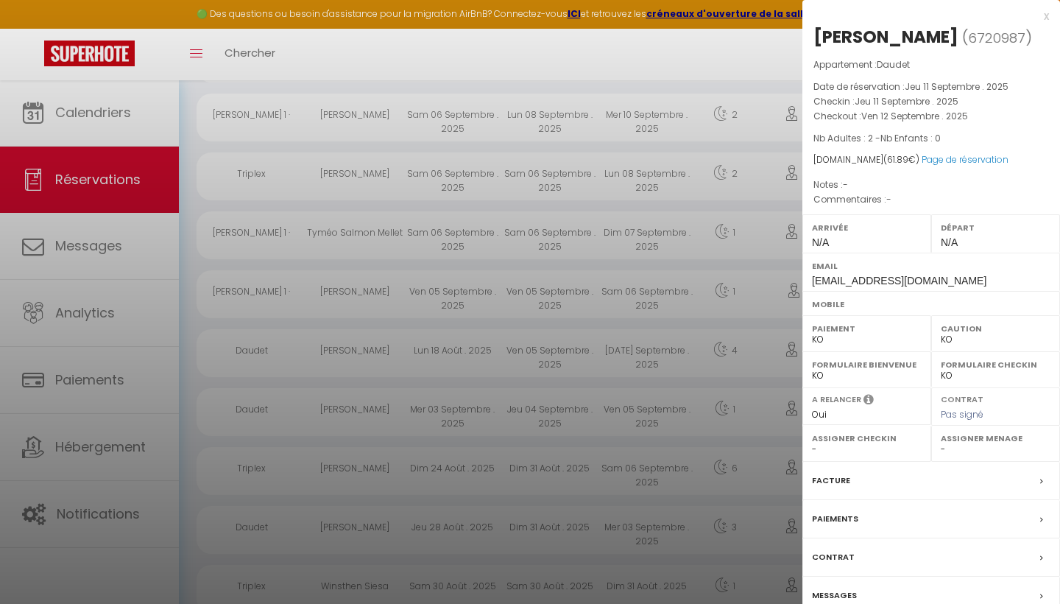
scroll to position [1026, 0]
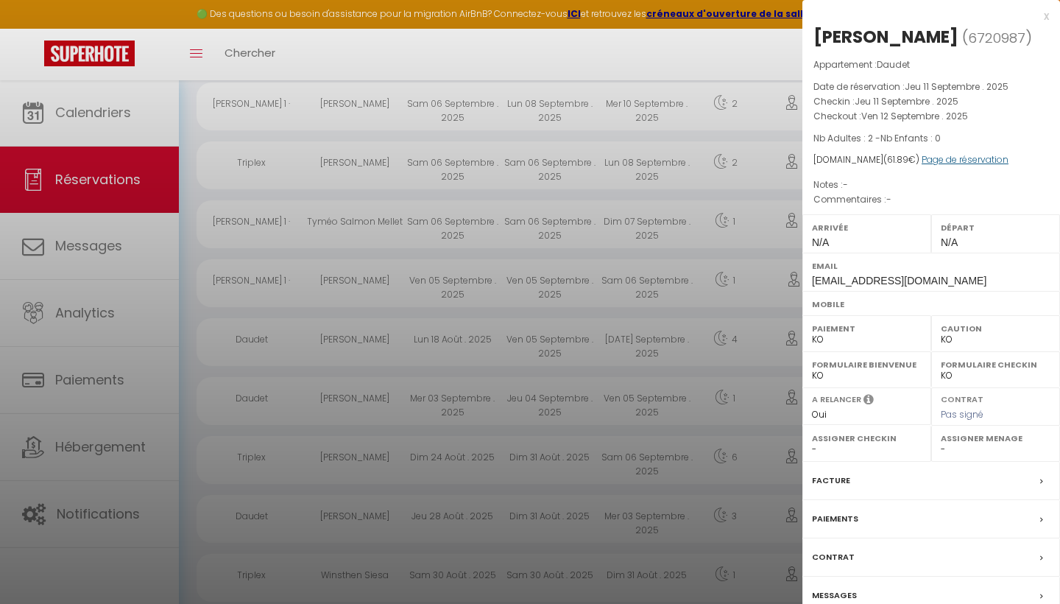
click at [934, 155] on link "Page de réservation" at bounding box center [965, 159] width 87 height 13
